Goal: Book appointment/travel/reservation

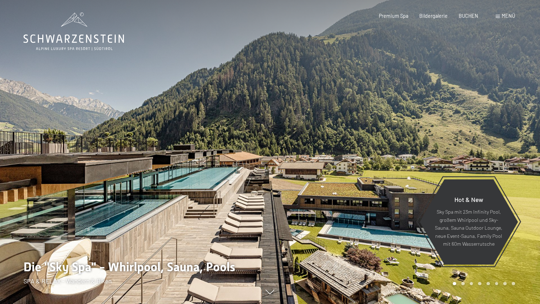
click at [468, 13] on span "BUCHEN" at bounding box center [469, 16] width 20 height 6
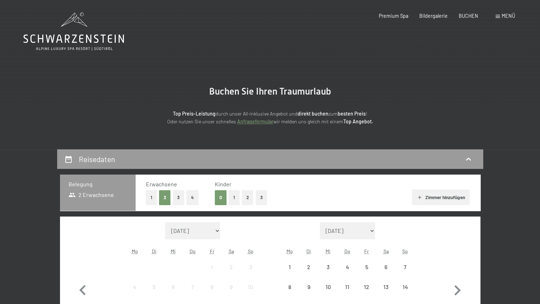
scroll to position [107, 0]
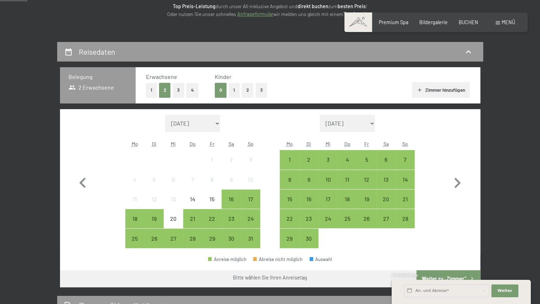
click at [210, 201] on div "15" at bounding box center [212, 205] width 18 height 18
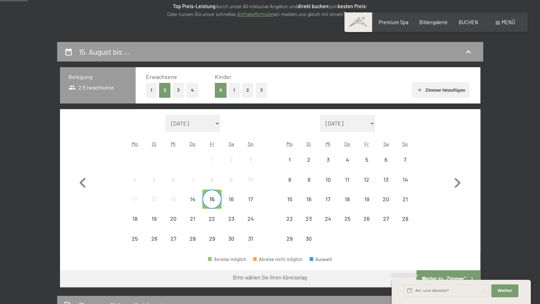
click at [257, 203] on div "17" at bounding box center [250, 205] width 18 height 18
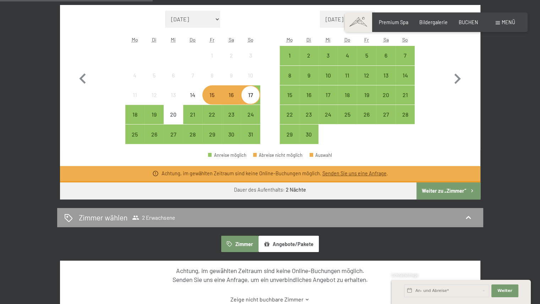
click at [457, 189] on button "Weiter zu „Zimmer“" at bounding box center [449, 190] width 64 height 17
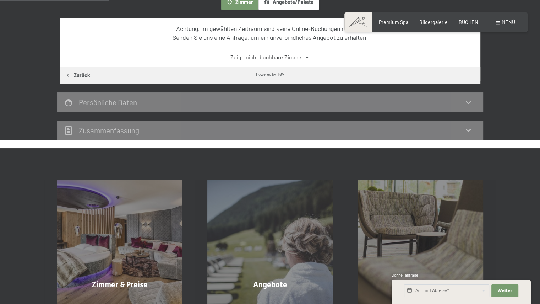
scroll to position [149, 0]
